Goal: Task Accomplishment & Management: Use online tool/utility

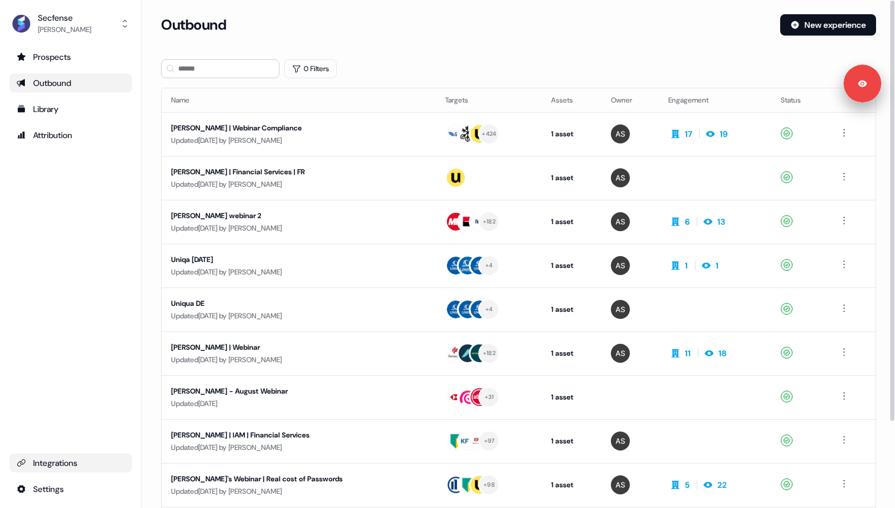
click at [67, 464] on div "Integrations" at bounding box center [71, 463] width 108 height 12
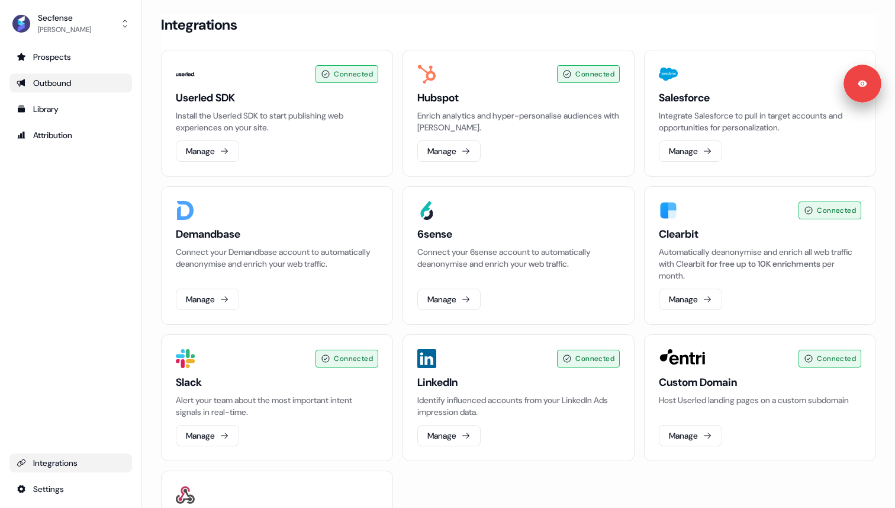
click at [76, 81] on div "Outbound" at bounding box center [71, 83] width 108 height 12
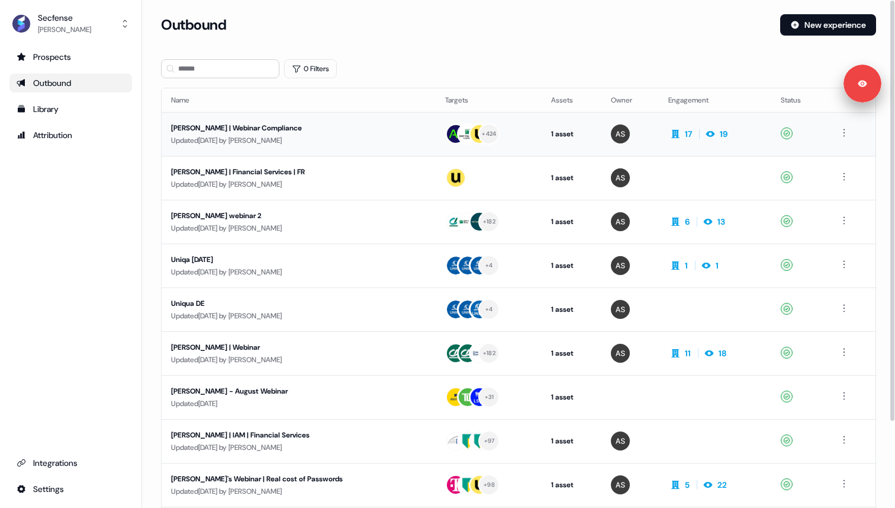
click at [305, 127] on div "Sara | Webinar Compliance" at bounding box center [283, 128] width 224 height 12
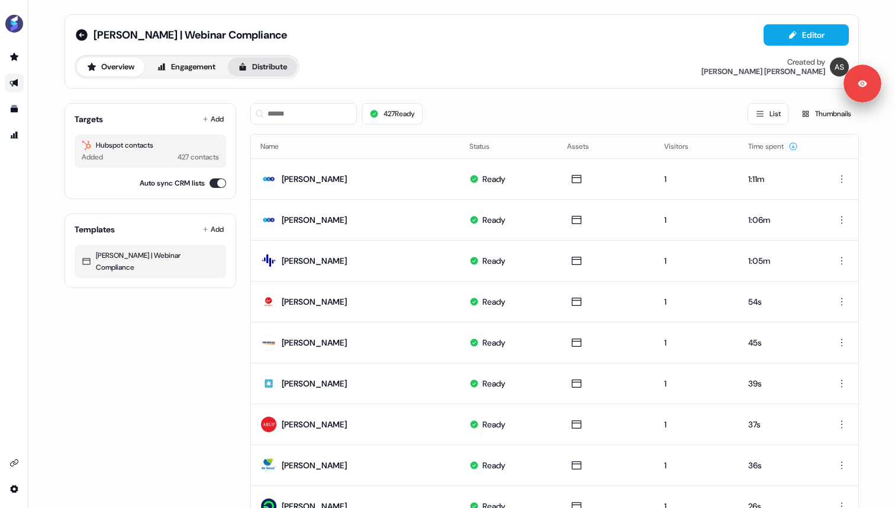
click at [279, 69] on button "Distribute" at bounding box center [262, 66] width 69 height 19
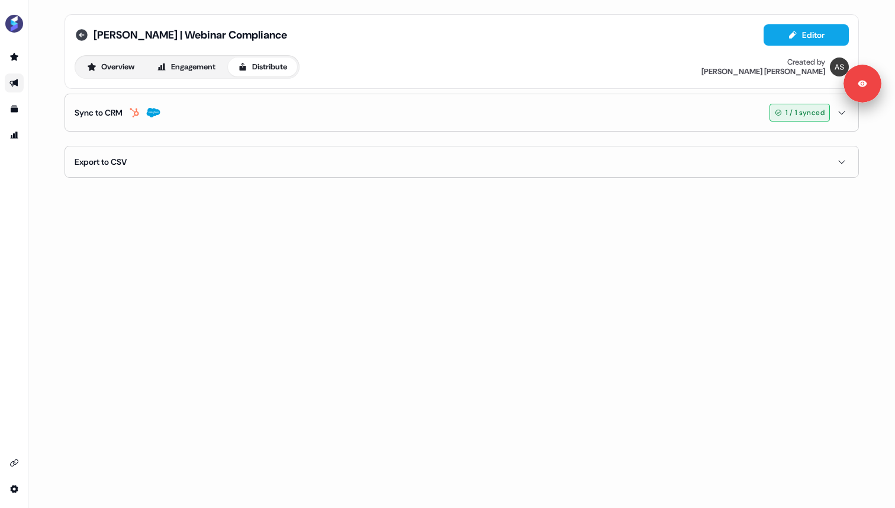
click at [82, 36] on icon at bounding box center [82, 35] width 12 height 12
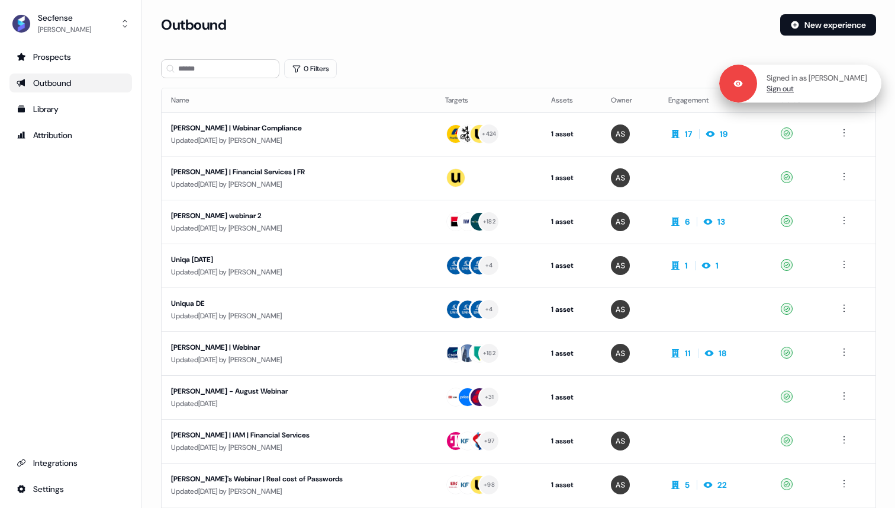
click at [794, 88] on link "Sign out" at bounding box center [780, 88] width 27 height 11
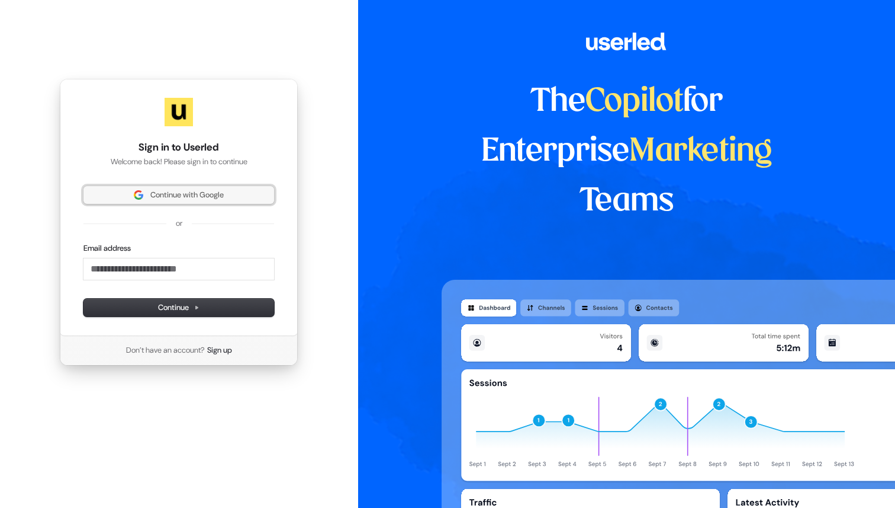
click at [155, 200] on span "Continue with Google" at bounding box center [186, 194] width 73 height 11
click at [158, 221] on div "or" at bounding box center [178, 223] width 191 height 11
click at [171, 191] on span "Continue with Google" at bounding box center [186, 194] width 73 height 11
click at [199, 203] on button "Continue with Google" at bounding box center [178, 195] width 191 height 18
click at [208, 192] on span "Continue with Google" at bounding box center [186, 194] width 73 height 11
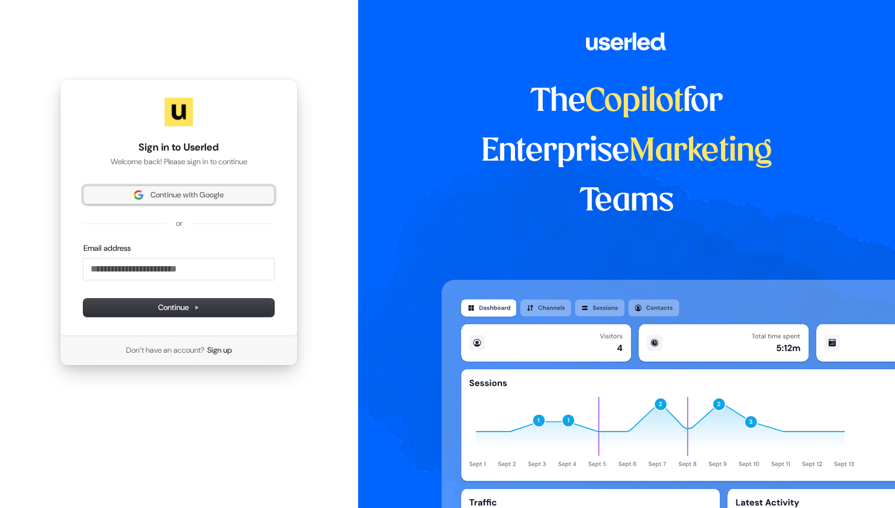
click at [136, 191] on img at bounding box center [138, 194] width 9 height 9
